Goal: Task Accomplishment & Management: Manage account settings

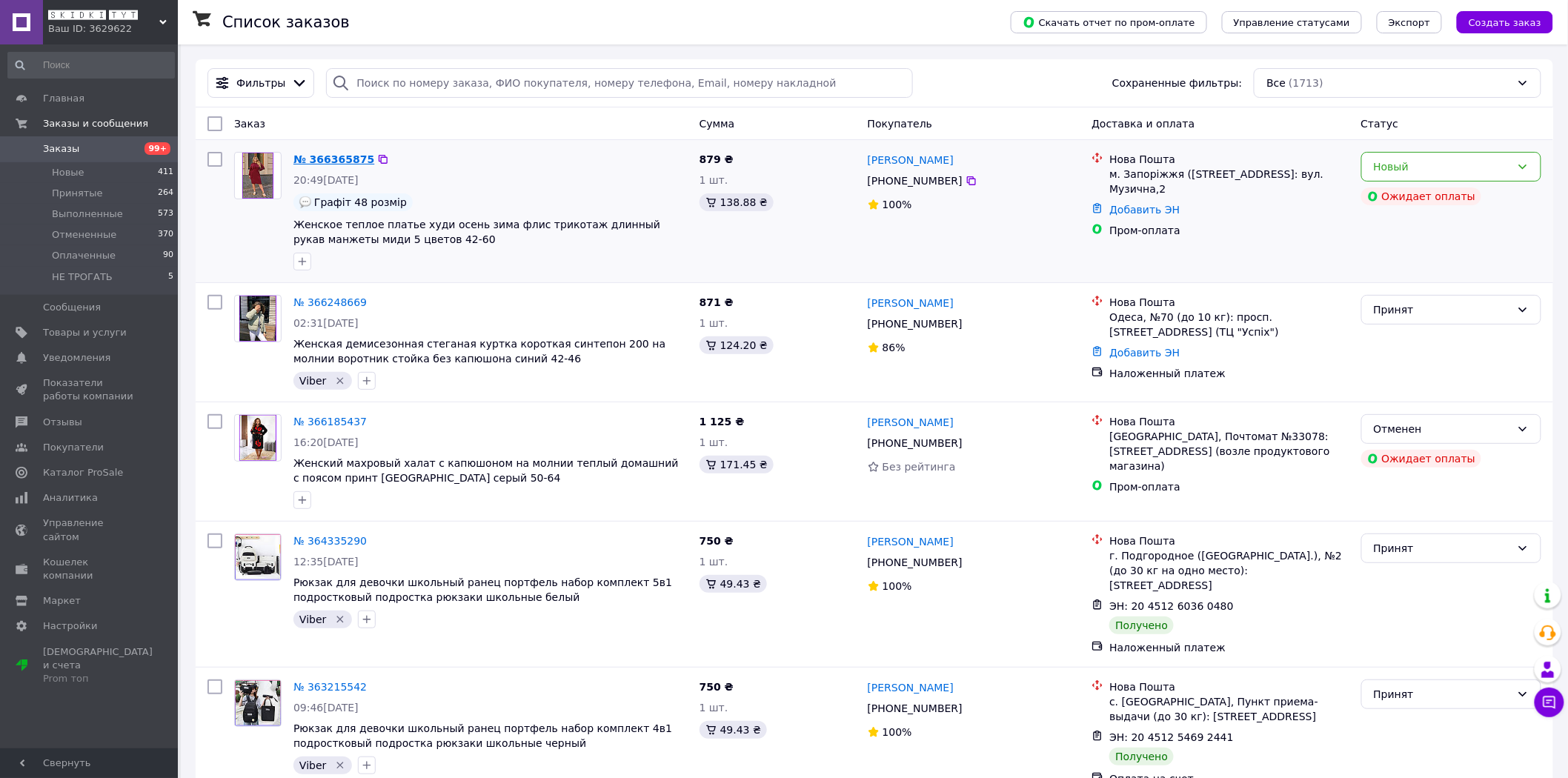
click at [330, 155] on link "№ 366365875" at bounding box center [333, 159] width 80 height 11
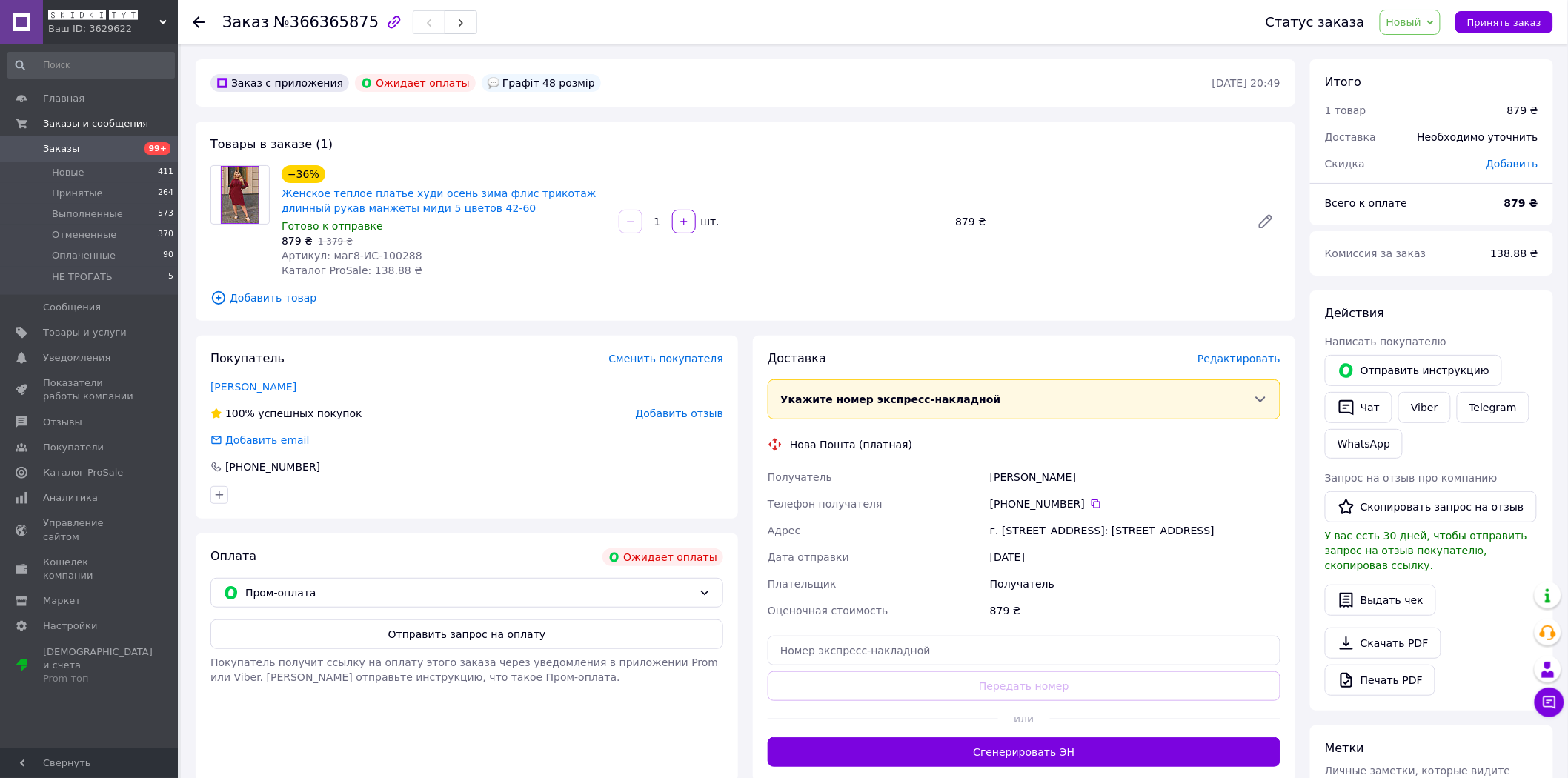
click at [324, 23] on span "№366365875" at bounding box center [326, 21] width 105 height 18
copy span "366365875"
click at [1416, 409] on link "Viber" at bounding box center [1425, 407] width 52 height 31
click at [90, 145] on span "Заказы" at bounding box center [90, 149] width 94 height 13
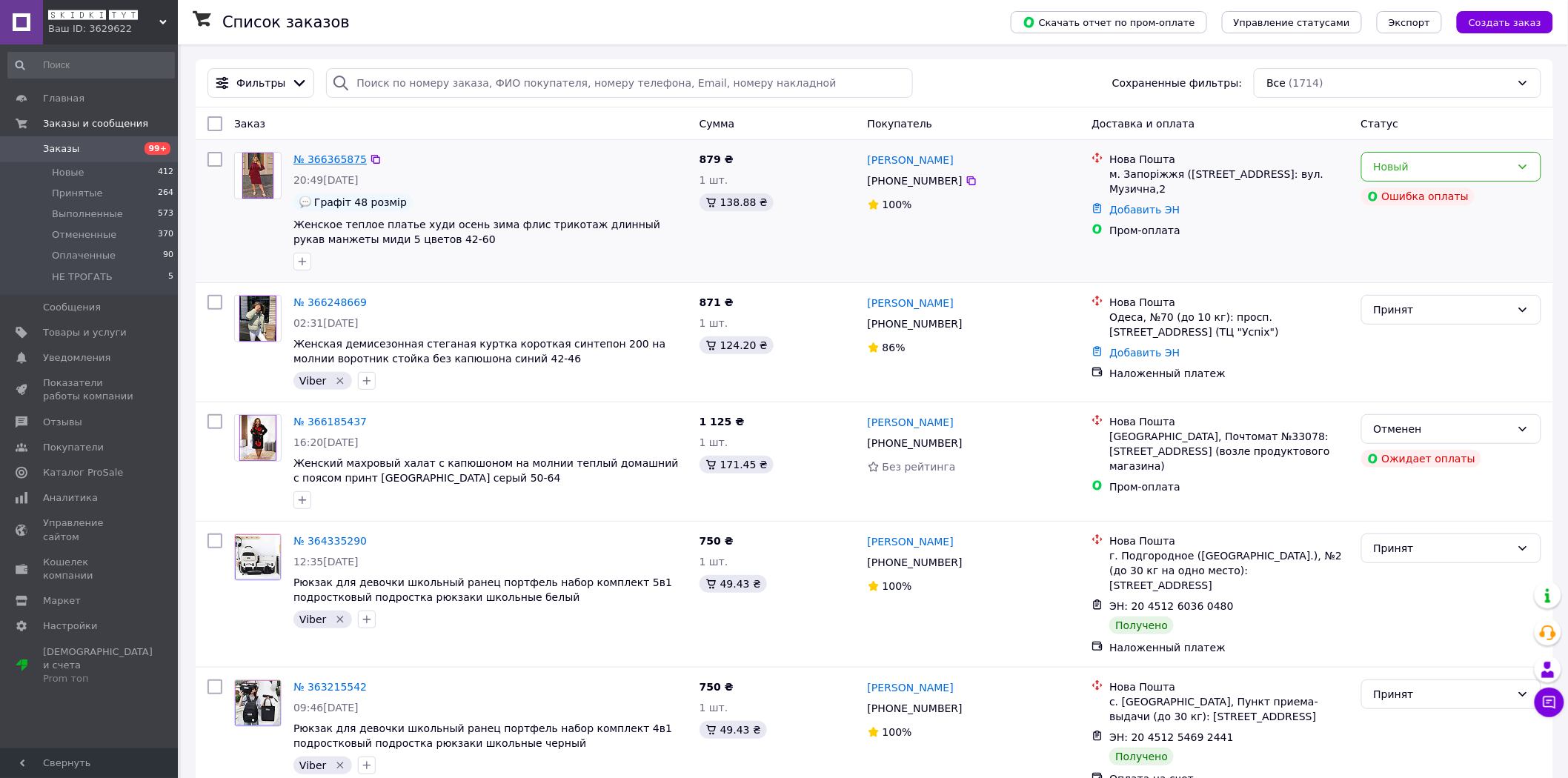
click at [321, 153] on link "№ 366365875" at bounding box center [330, 159] width 74 height 11
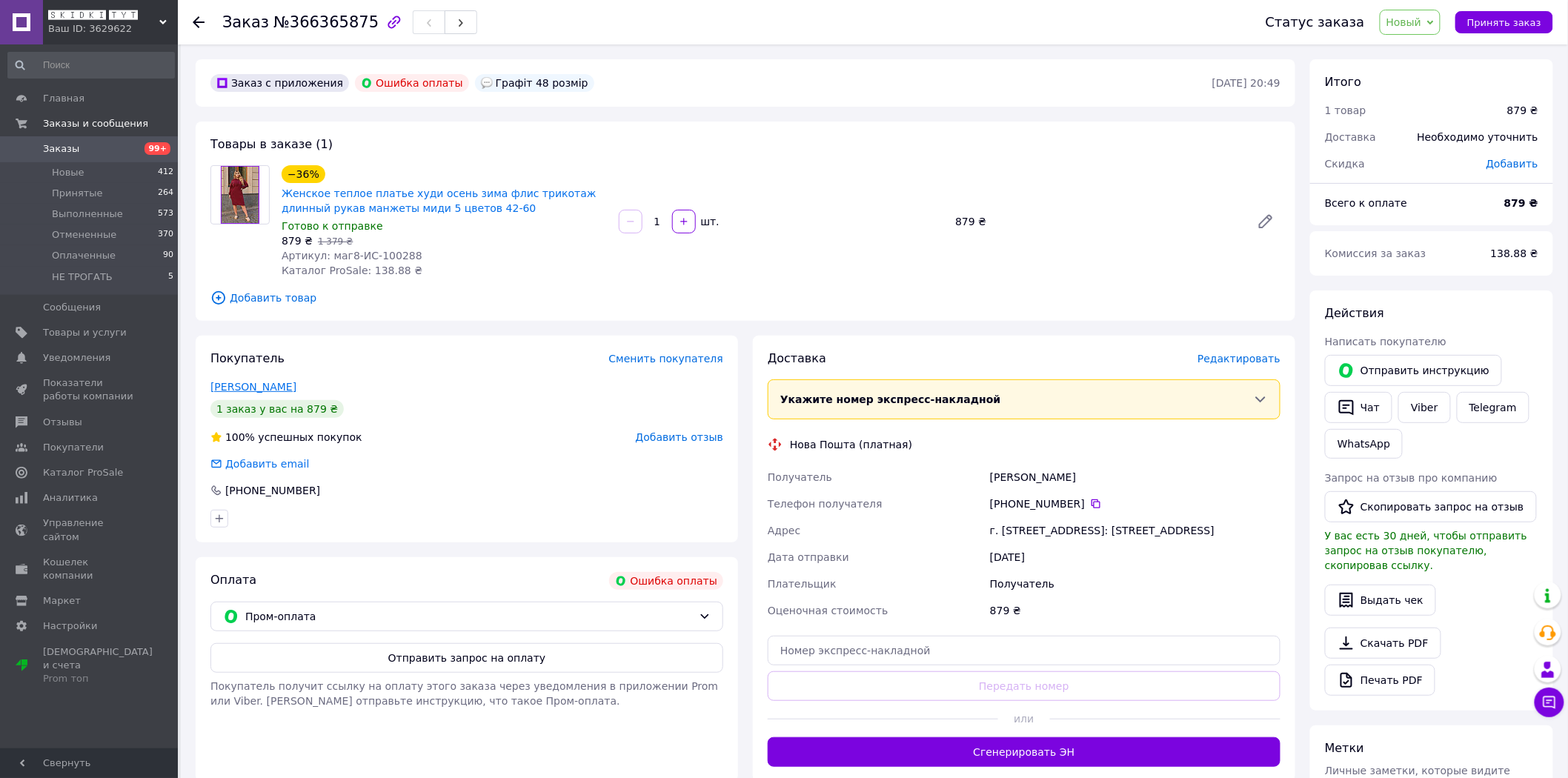
click at [256, 393] on link "[PERSON_NAME]" at bounding box center [254, 386] width 86 height 11
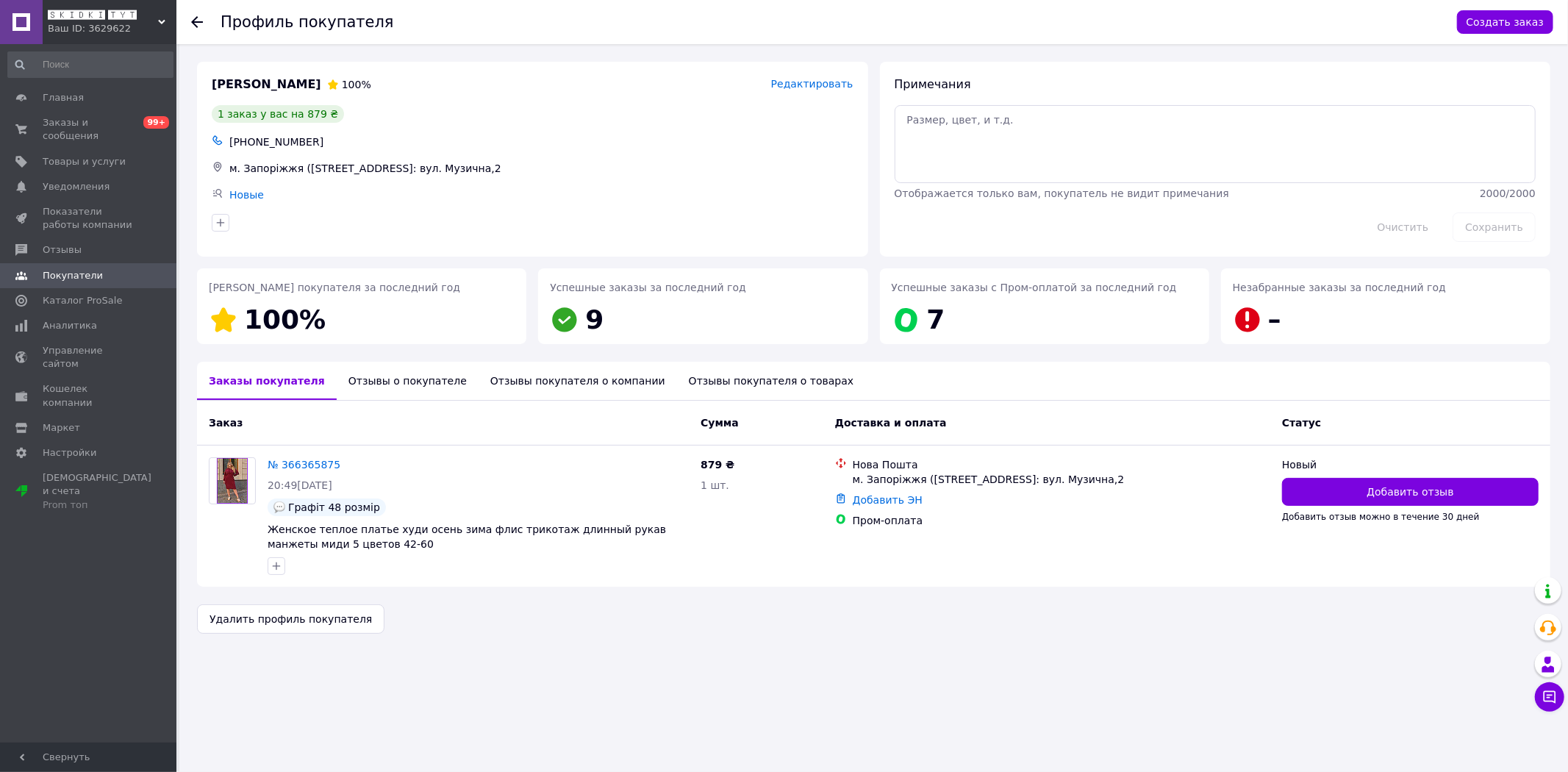
click at [422, 394] on div "Отзывы о покупателе" at bounding box center [407, 381] width 142 height 38
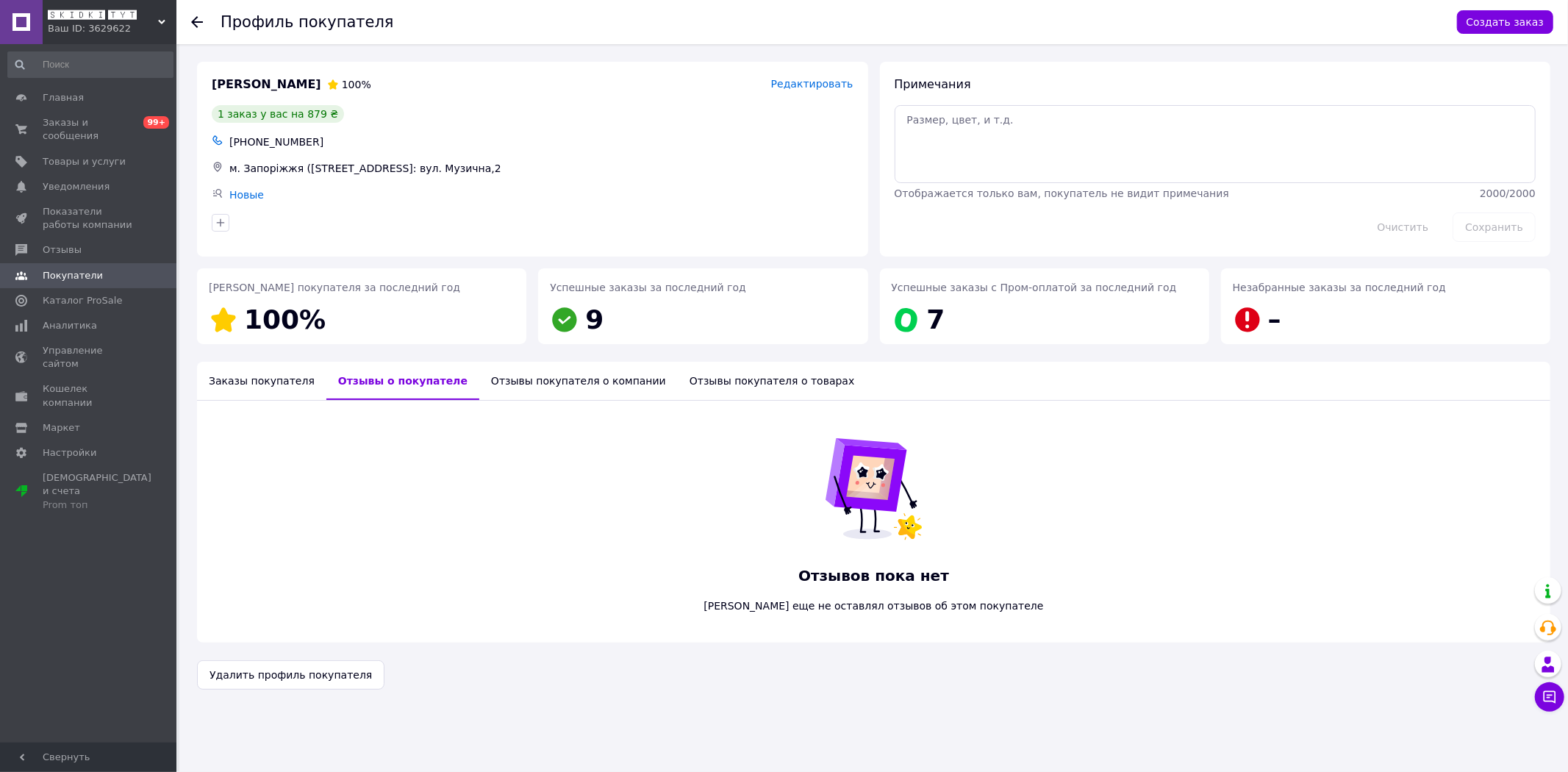
click at [520, 382] on div "Отзывы покупателя о компании" at bounding box center [578, 381] width 198 height 38
click at [716, 390] on div "Отзывы покупателя о товарах" at bounding box center [776, 381] width 189 height 38
click at [548, 386] on div "Отзывы покупателя о компании" at bounding box center [567, 381] width 198 height 38
click at [390, 390] on div "Отзывы о покупателе" at bounding box center [397, 381] width 142 height 38
click at [260, 377] on div "Заказы покупателя" at bounding box center [261, 381] width 129 height 38
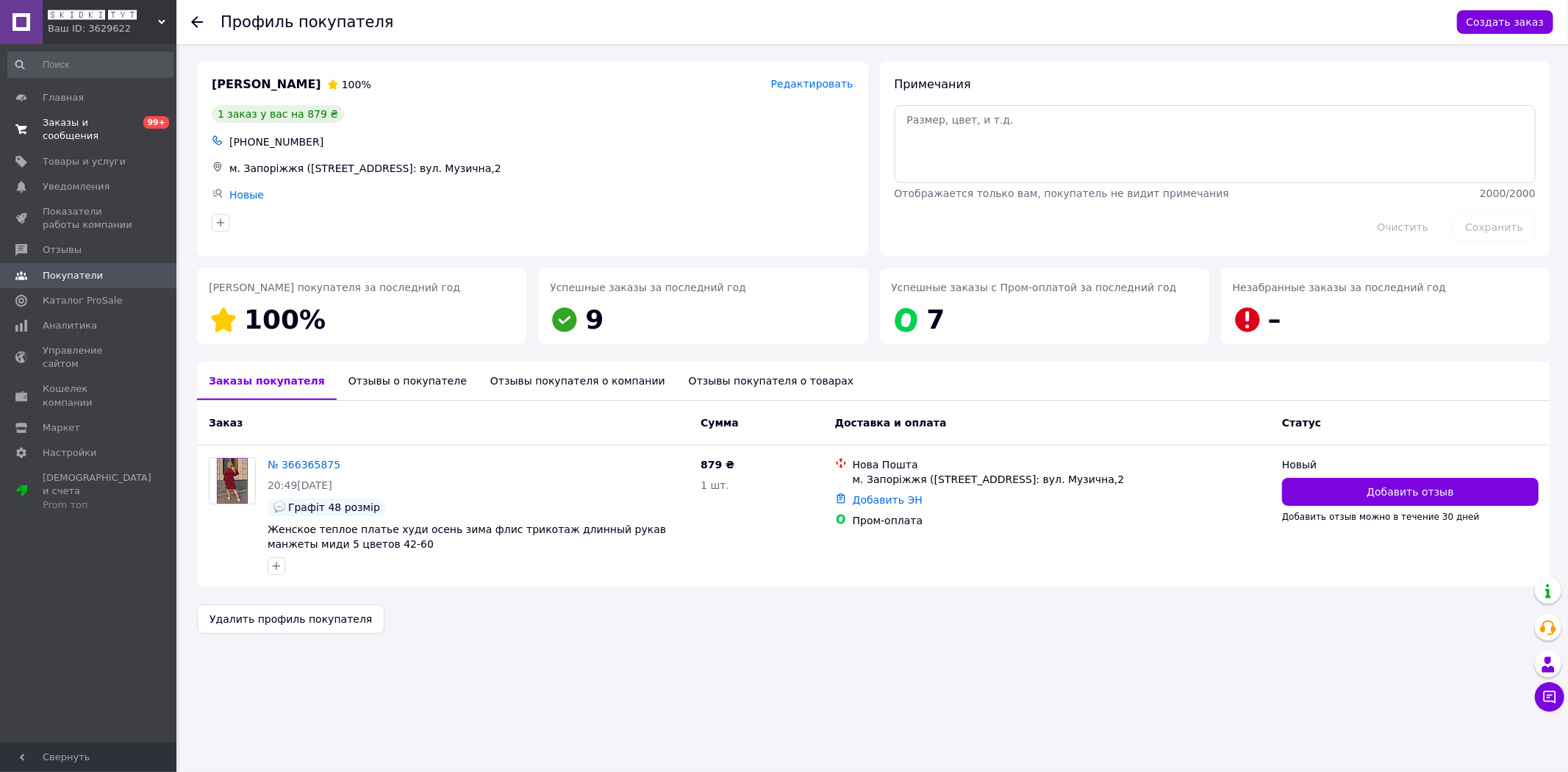
click at [120, 113] on link "Заказы и сообщения 0 99+" at bounding box center [90, 129] width 181 height 38
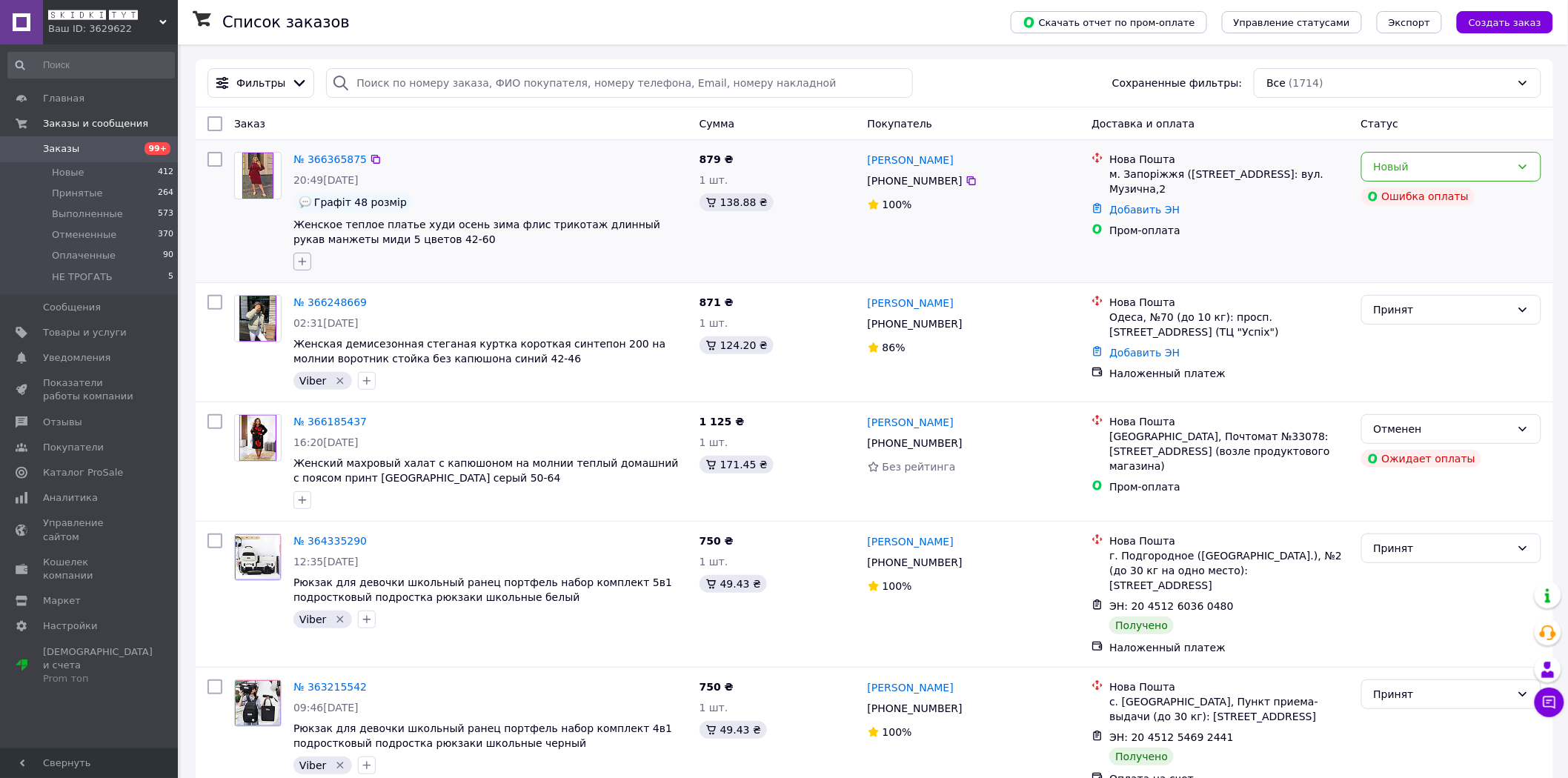
click at [306, 263] on icon "button" at bounding box center [302, 261] width 11 height 11
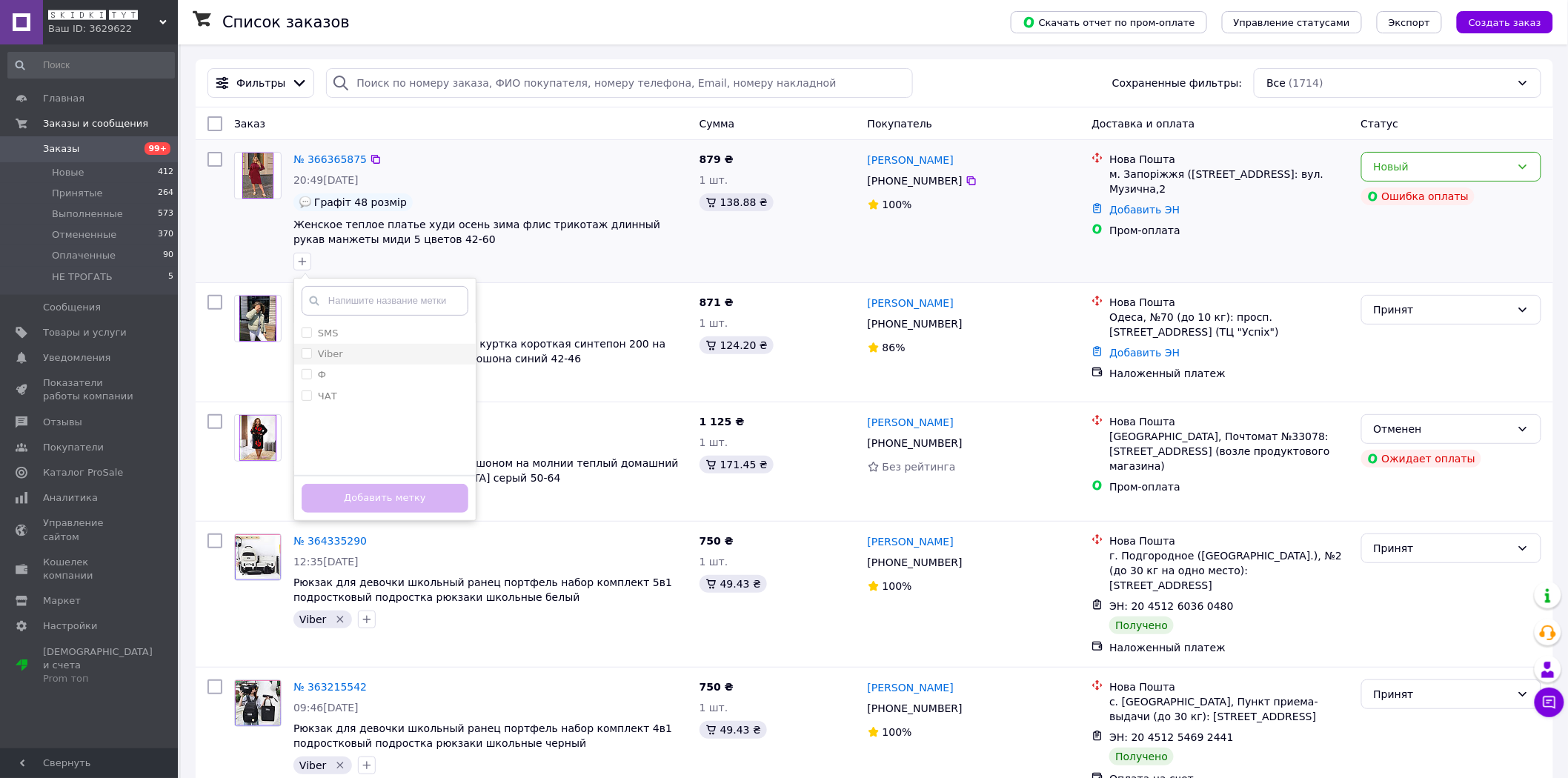
click at [304, 354] on input "Viber" at bounding box center [306, 353] width 10 height 10
checkbox input "true"
click at [398, 499] on button "Добавить метку" at bounding box center [385, 499] width 167 height 29
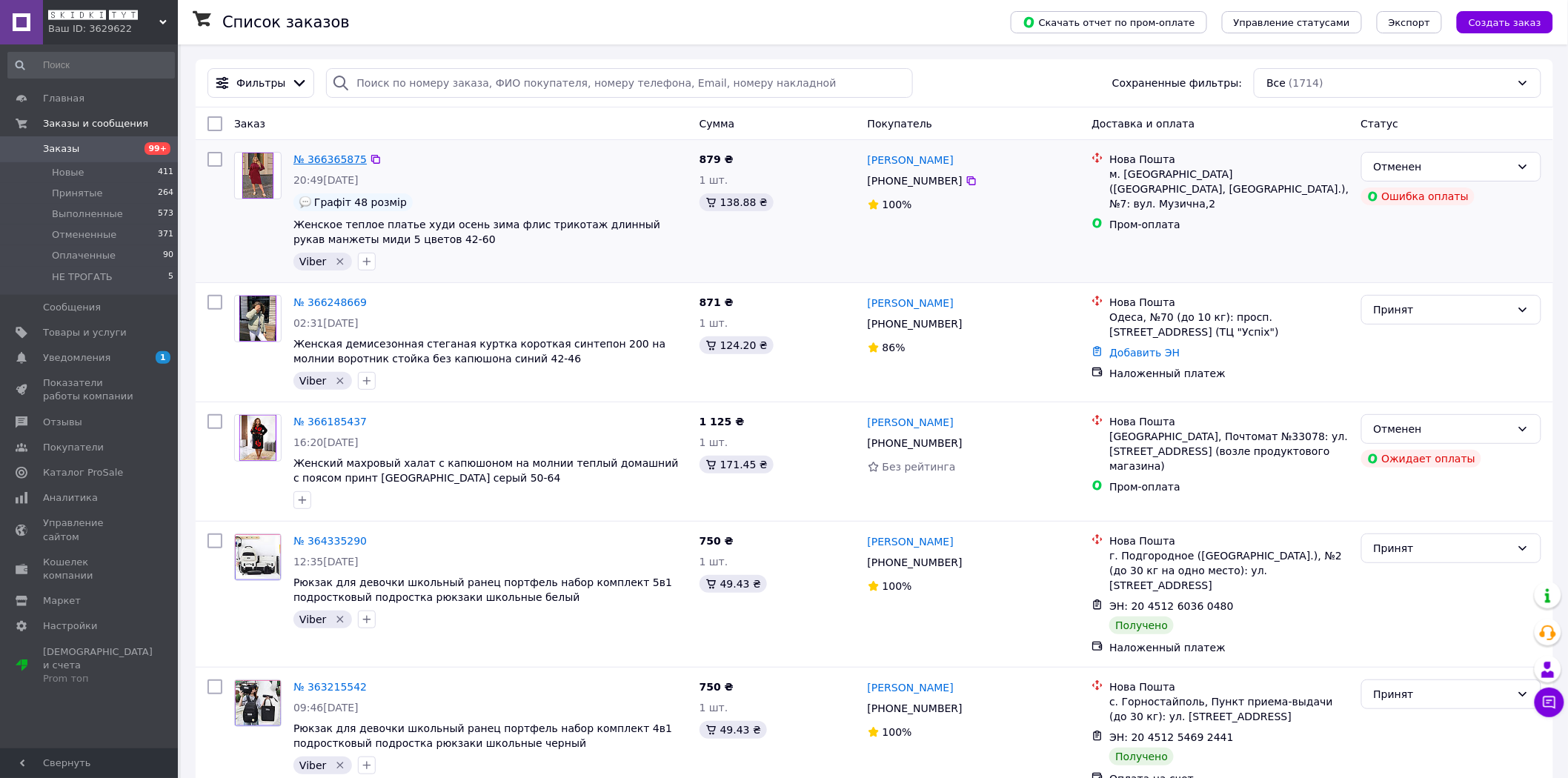
click at [324, 159] on link "№ 366365875" at bounding box center [330, 159] width 74 height 11
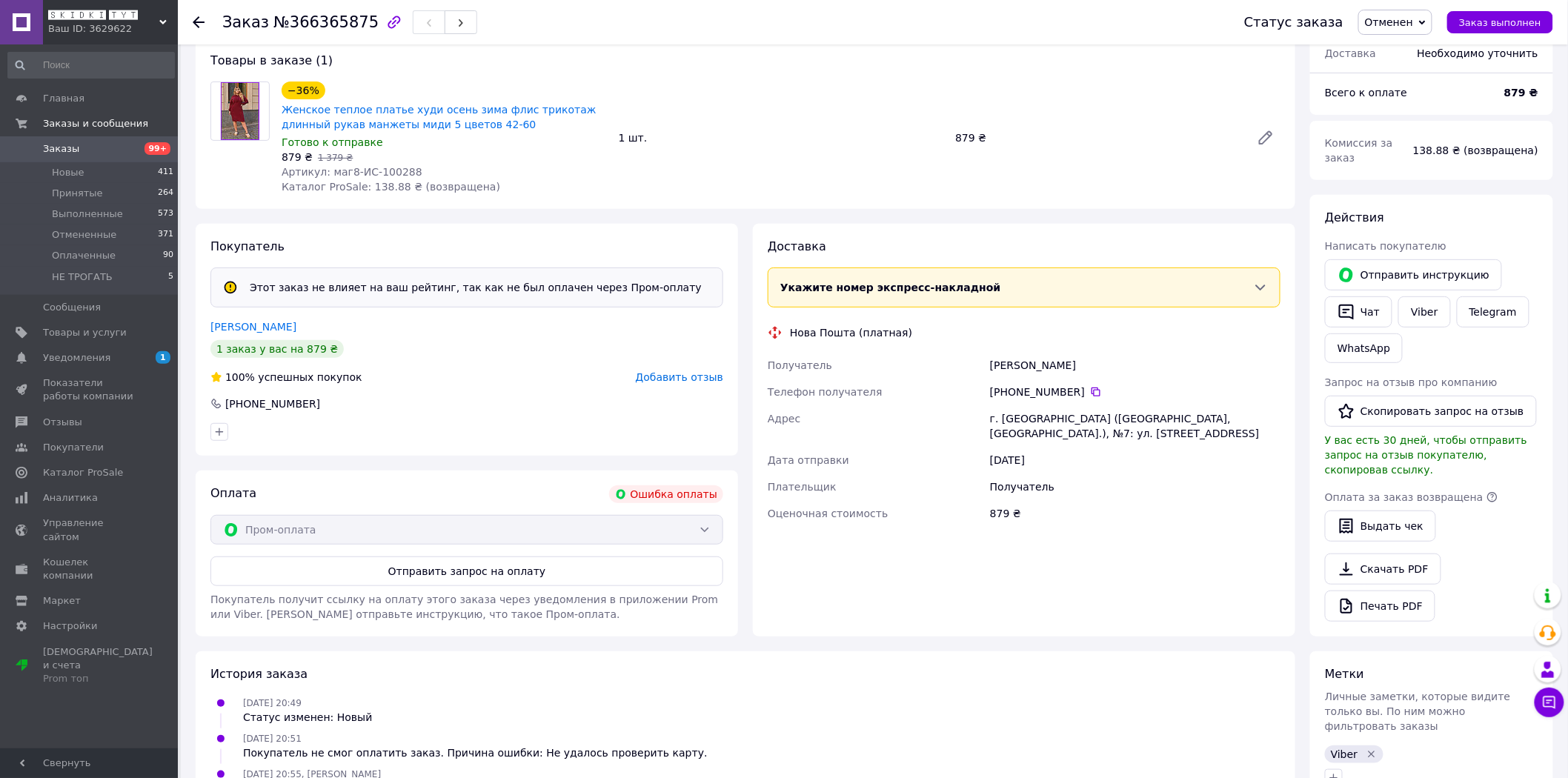
scroll to position [326, 0]
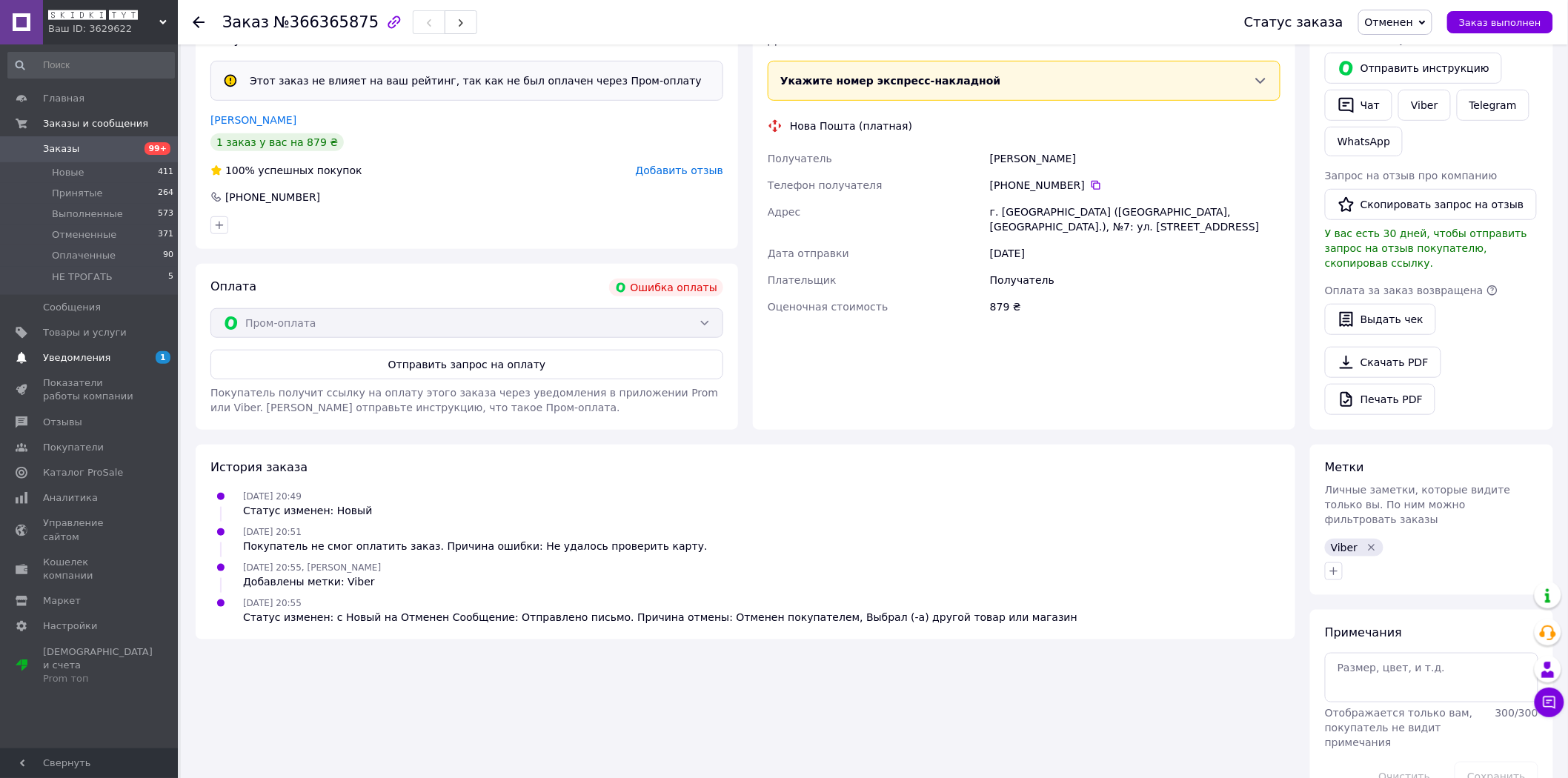
click at [114, 366] on link "Уведомления 1 0" at bounding box center [91, 358] width 182 height 25
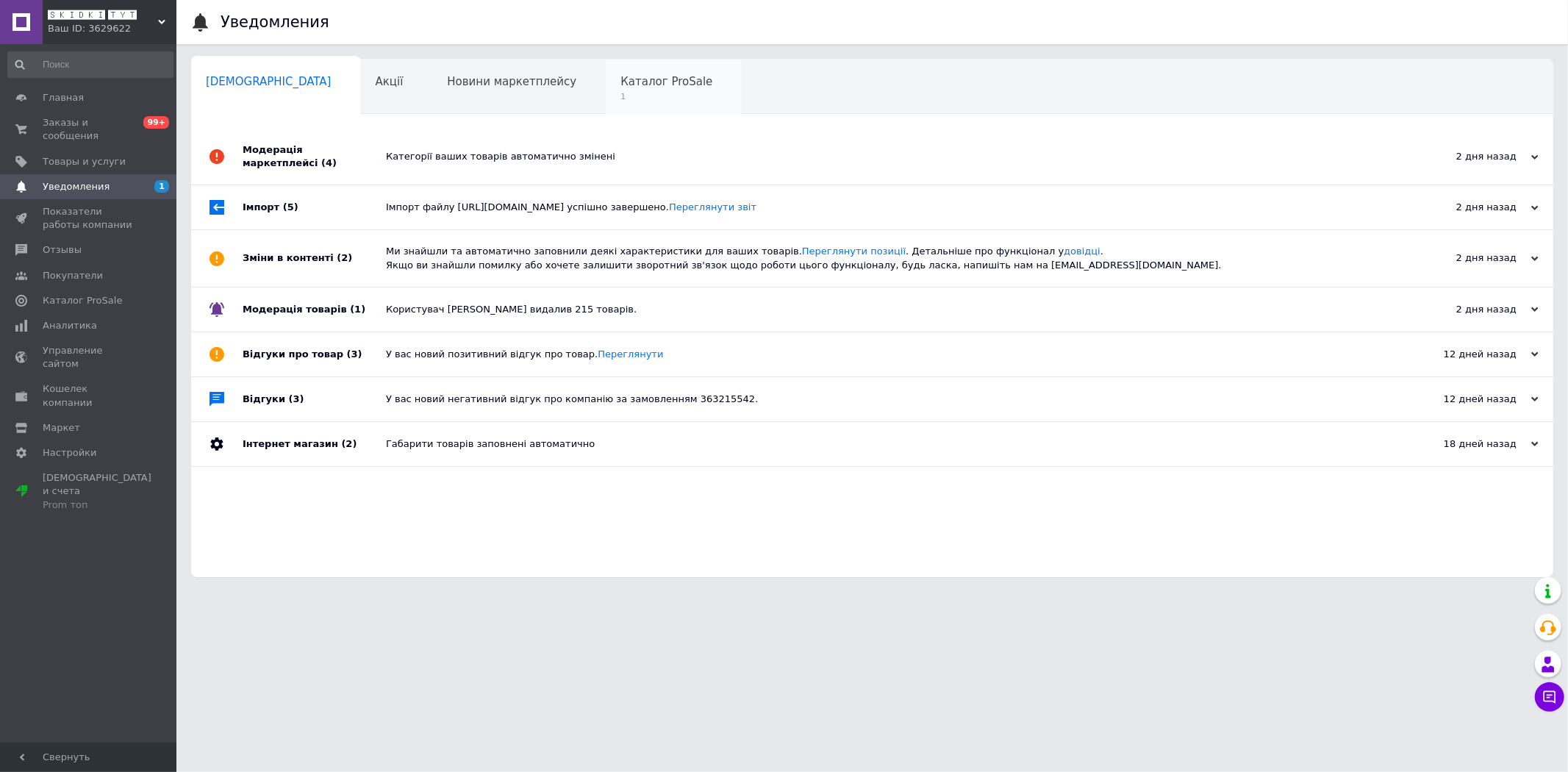
click at [621, 81] on span "Каталог ProSale" at bounding box center [666, 81] width 92 height 13
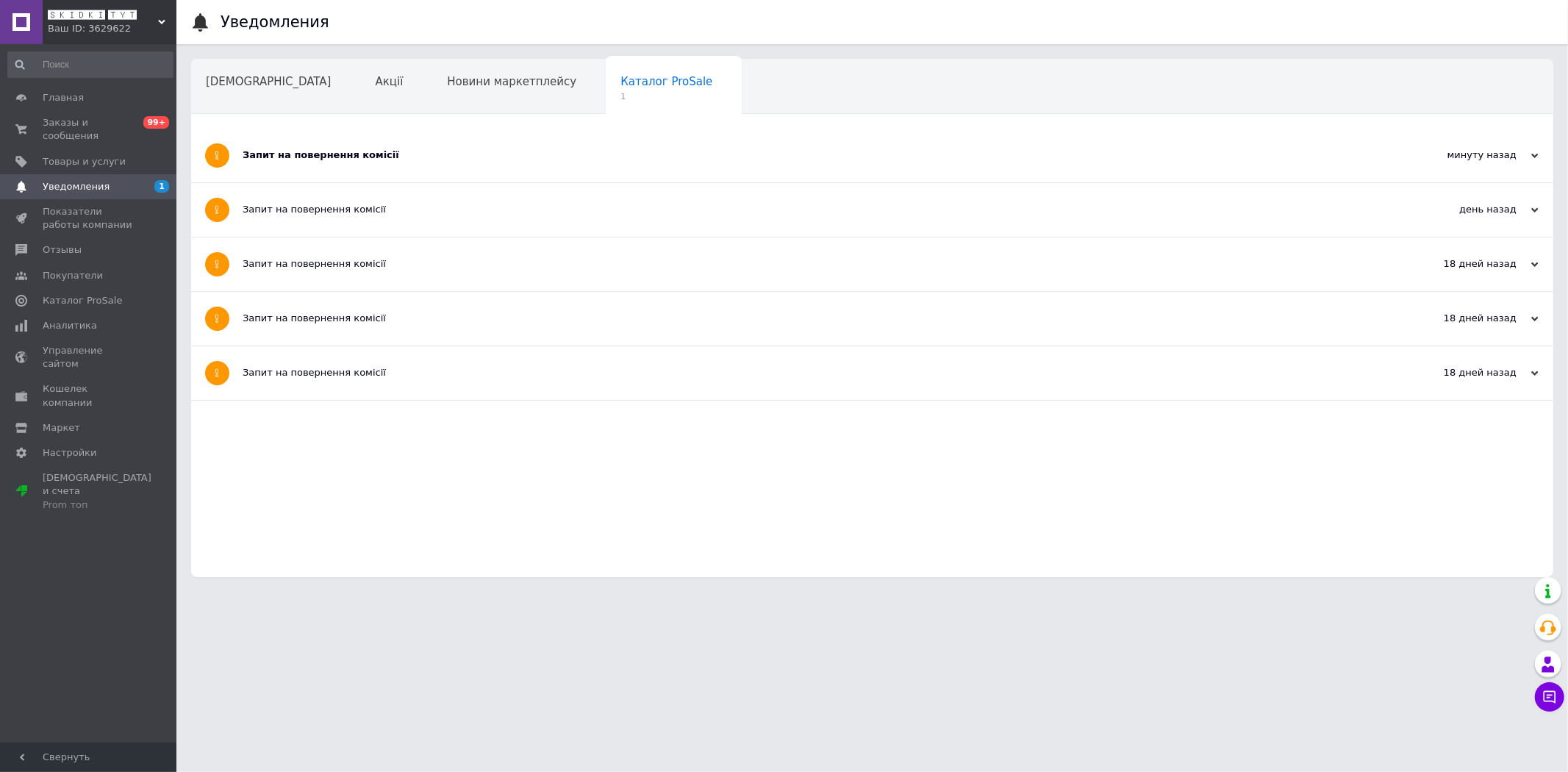
click at [486, 157] on div "Запит на повернення комісії" at bounding box center [817, 154] width 1149 height 13
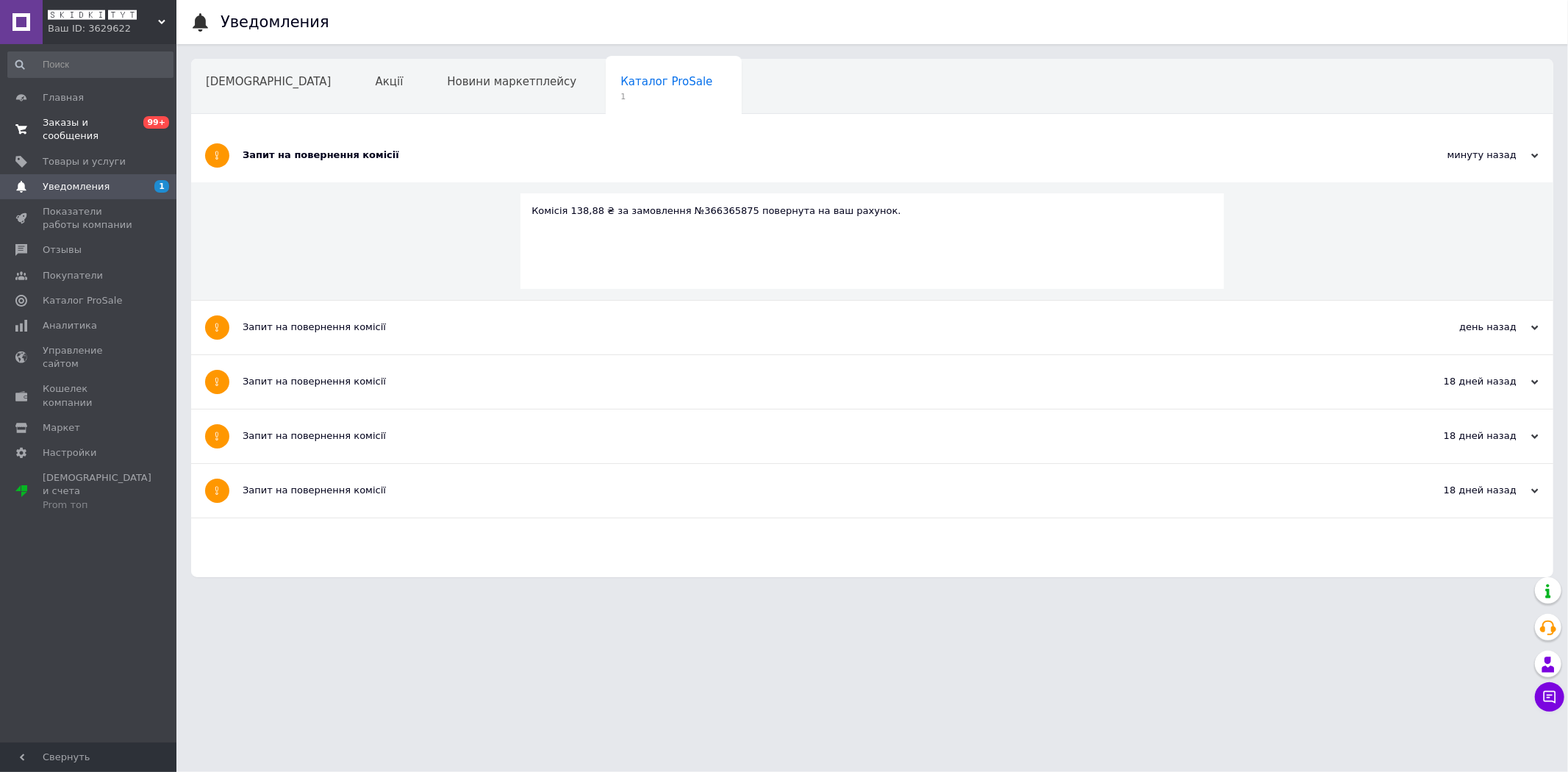
click at [89, 120] on span "Заказы и сообщения" at bounding box center [89, 129] width 93 height 27
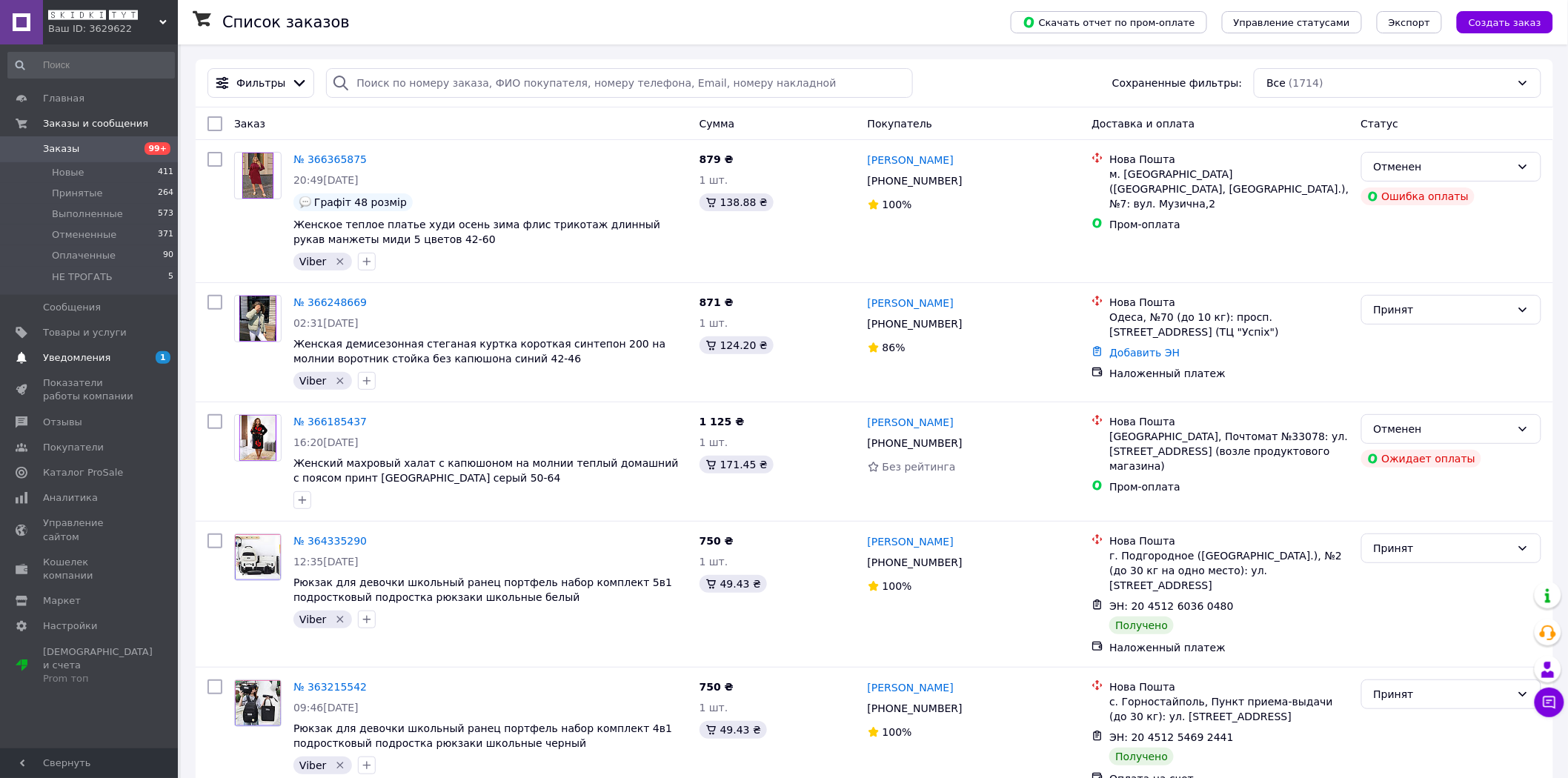
click at [115, 359] on span "Уведомления" at bounding box center [90, 358] width 94 height 13
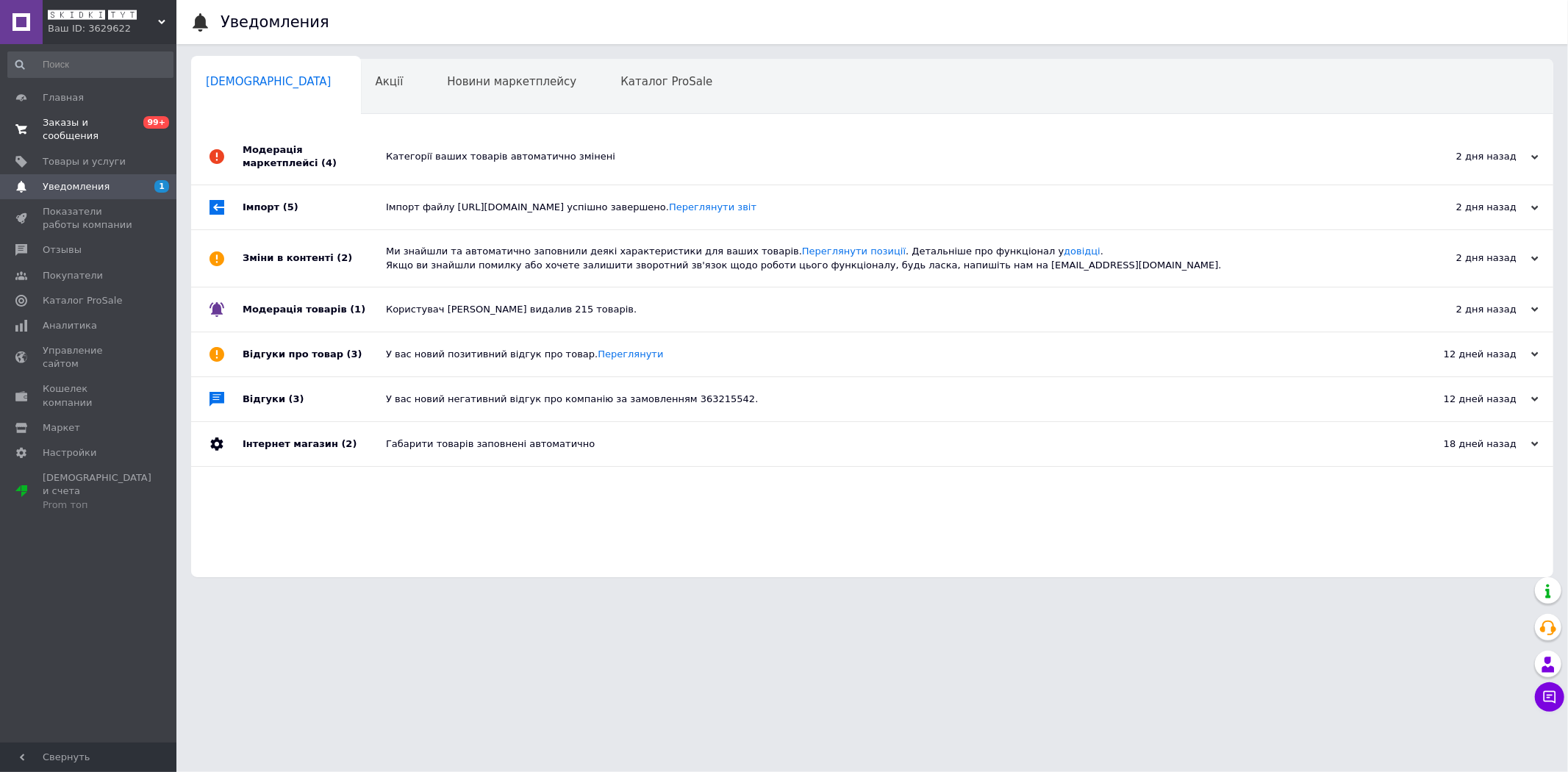
click at [70, 125] on span "Заказы и сообщения" at bounding box center [89, 129] width 93 height 27
